Goal: Navigation & Orientation: Find specific page/section

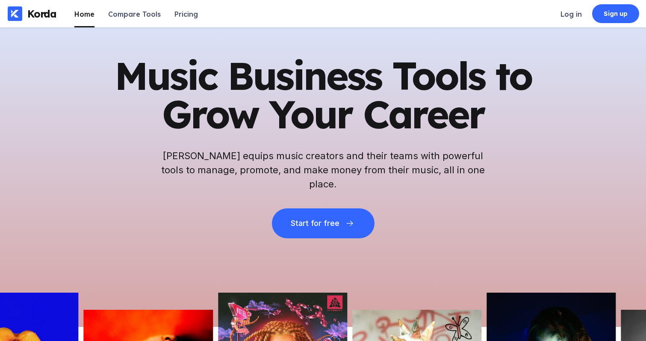
click at [305, 120] on h1 "Music Business Tools to Grow Your Career" at bounding box center [323, 94] width 419 height 77
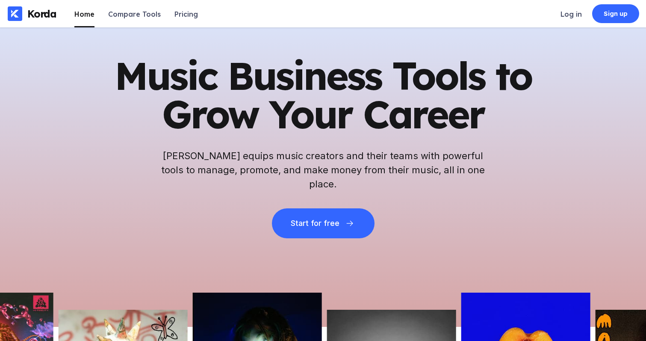
click at [227, 73] on h1 "Music Business Tools to Grow Your Career" at bounding box center [323, 94] width 419 height 77
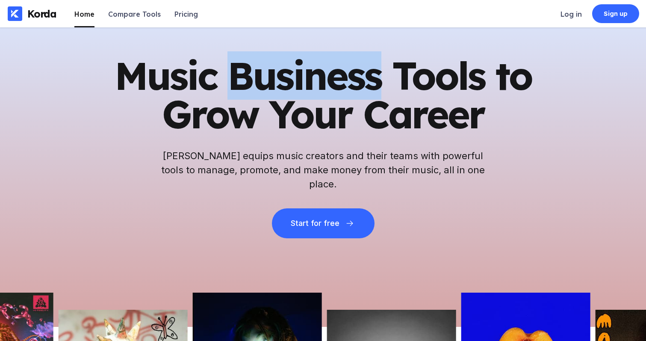
click at [227, 73] on h1 "Music Business Tools to Grow Your Career" at bounding box center [323, 94] width 419 height 77
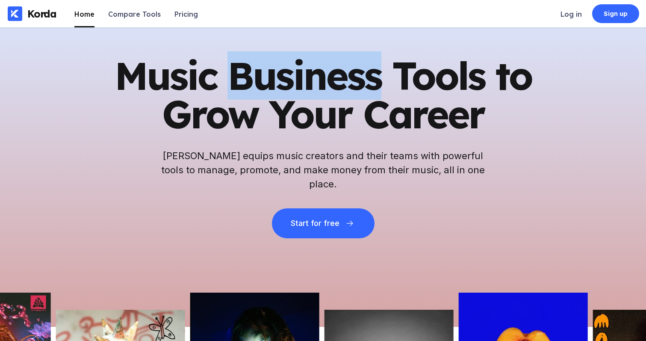
drag, startPoint x: 230, startPoint y: 73, endPoint x: 225, endPoint y: 73, distance: 4.7
click at [227, 73] on h1 "Music Business Tools to Grow Your Career" at bounding box center [323, 94] width 419 height 77
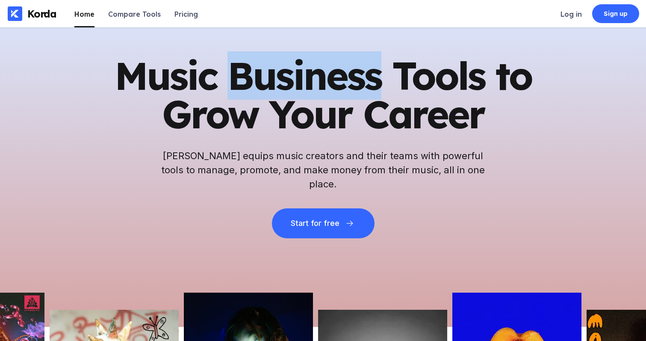
click at [224, 72] on h1 "Music Business Tools to Grow Your Career" at bounding box center [323, 94] width 419 height 77
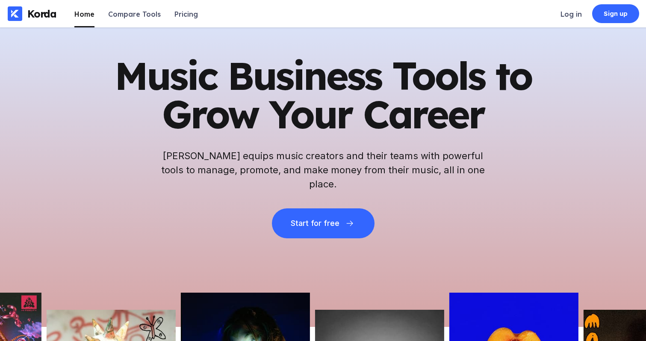
click at [215, 73] on h1 "Music Business Tools to Grow Your Career" at bounding box center [323, 94] width 419 height 77
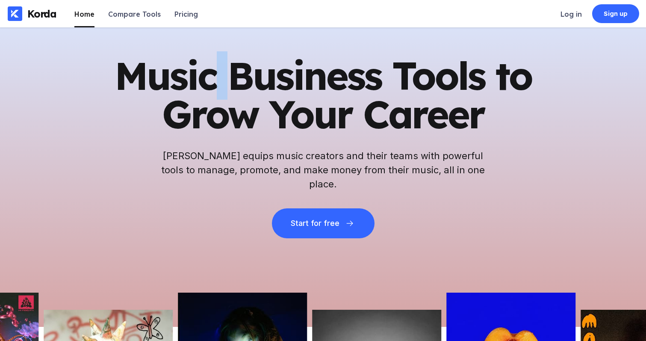
drag, startPoint x: 215, startPoint y: 73, endPoint x: 263, endPoint y: 83, distance: 49.2
click at [215, 73] on h1 "Music Business Tools to Grow Your Career" at bounding box center [323, 94] width 419 height 77
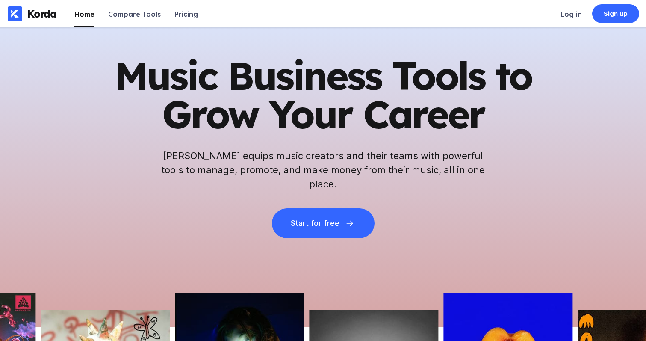
click at [263, 83] on h1 "Music Business Tools to Grow Your Career" at bounding box center [323, 94] width 419 height 77
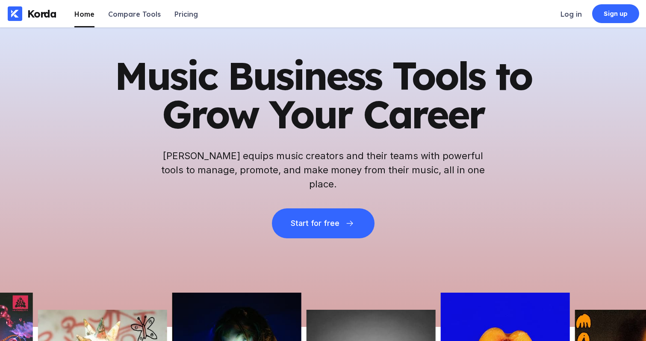
click at [262, 83] on h1 "Music Business Tools to Grow Your Career" at bounding box center [323, 94] width 419 height 77
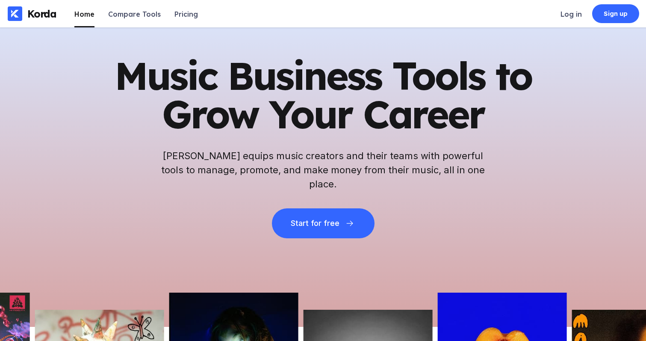
click at [462, 81] on h1 "Music Business Tools to Grow Your Career" at bounding box center [323, 94] width 419 height 77
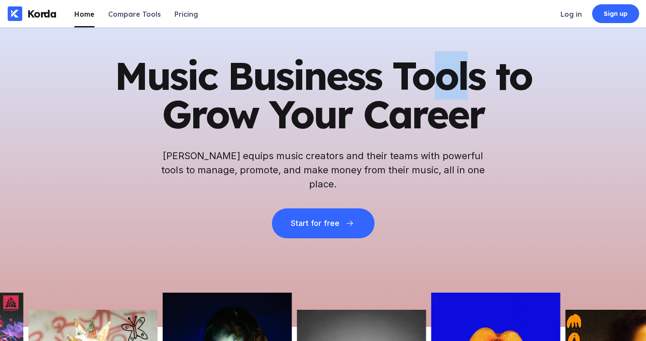
drag, startPoint x: 439, startPoint y: 83, endPoint x: 469, endPoint y: 100, distance: 34.5
click at [472, 100] on h1 "Music Business Tools to Grow Your Career" at bounding box center [323, 94] width 419 height 77
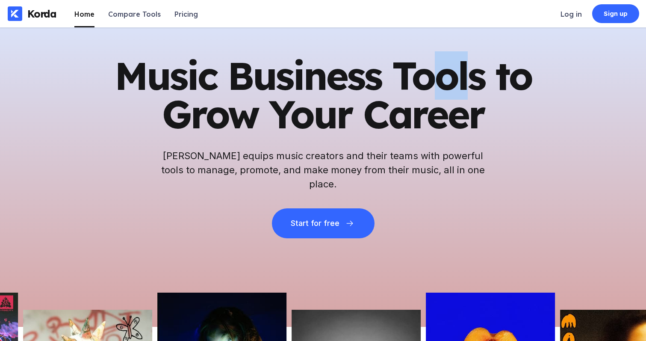
click at [467, 100] on h1 "Music Business Tools to Grow Your Career" at bounding box center [323, 94] width 419 height 77
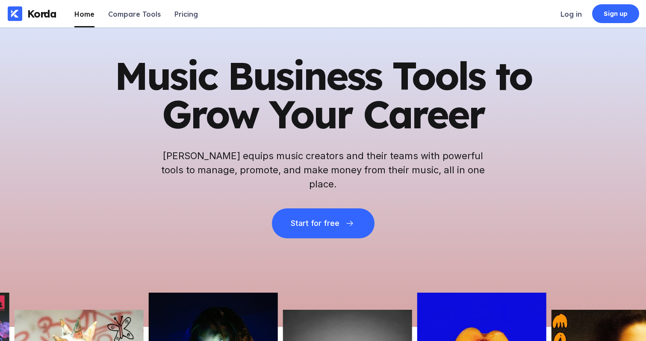
click at [470, 108] on h1 "Music Business Tools to Grow Your Career" at bounding box center [323, 94] width 419 height 77
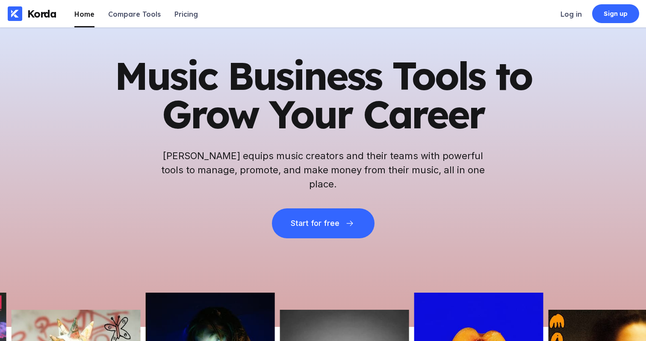
click at [469, 109] on h1 "Music Business Tools to Grow Your Career" at bounding box center [323, 94] width 419 height 77
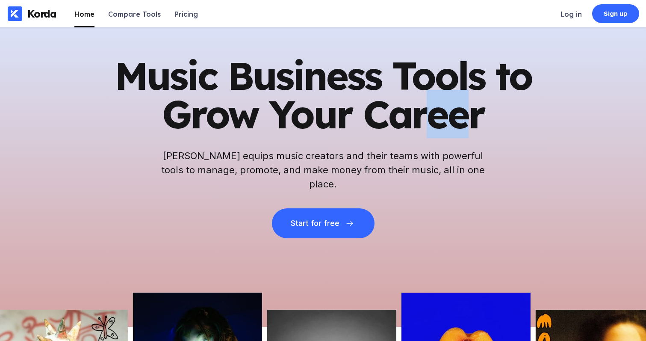
drag, startPoint x: 467, startPoint y: 111, endPoint x: 430, endPoint y: 110, distance: 37.2
click at [430, 110] on h1 "Music Business Tools to Grow Your Career" at bounding box center [323, 94] width 419 height 77
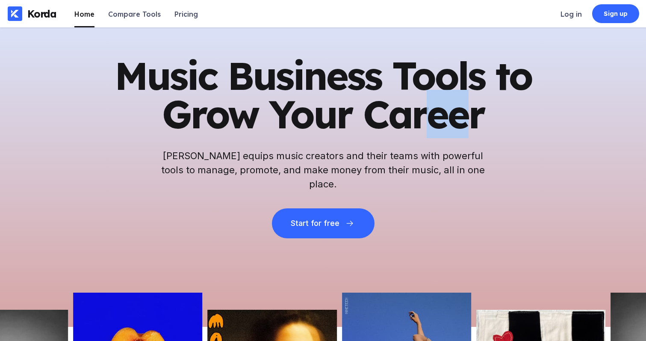
click at [283, 91] on h1 "Music Business Tools to Grow Your Career" at bounding box center [323, 94] width 419 height 77
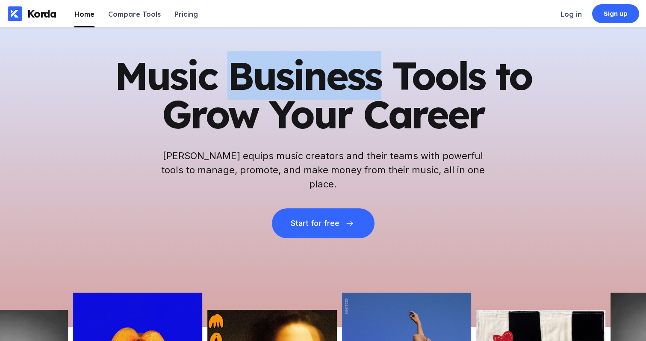
click at [283, 91] on h1 "Music Business Tools to Grow Your Career" at bounding box center [323, 94] width 419 height 77
